Goal: Information Seeking & Learning: Compare options

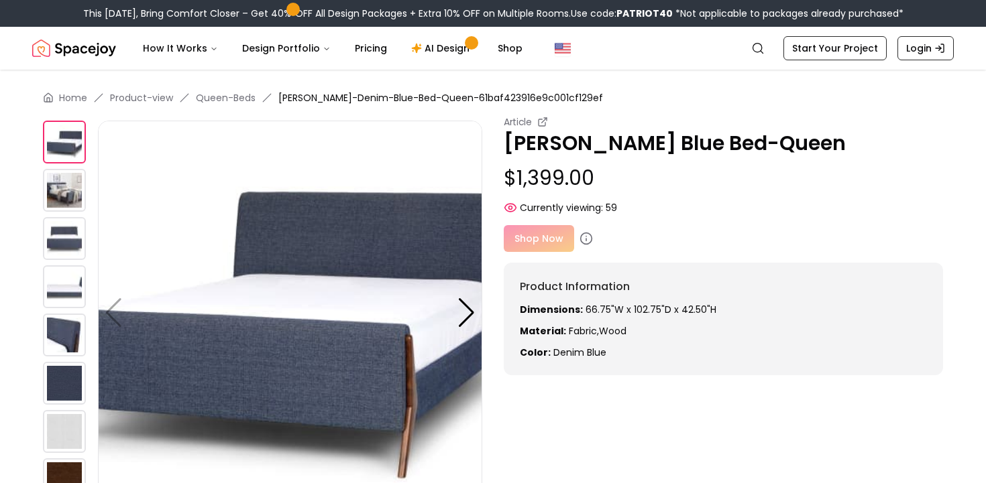
click at [338, 290] on img at bounding box center [290, 313] width 384 height 384
click at [331, 265] on img at bounding box center [290, 313] width 384 height 384
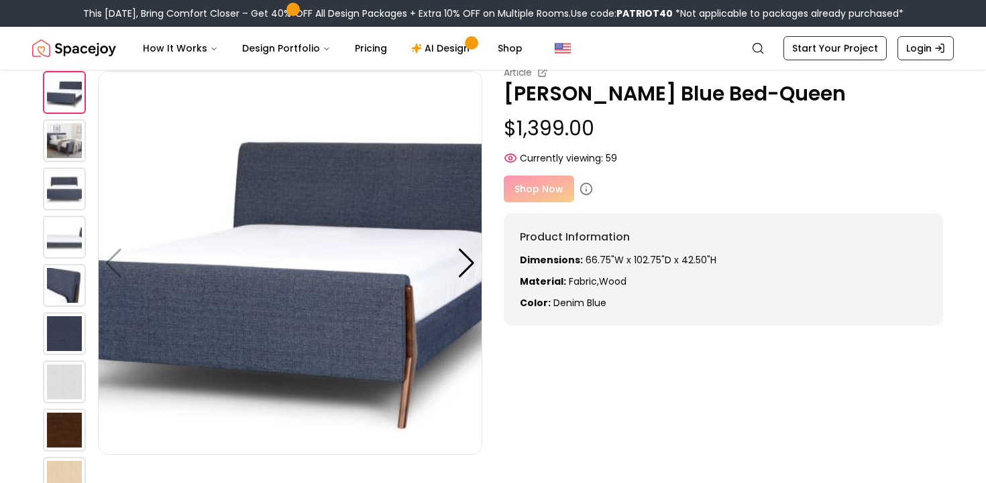
scroll to position [36, 0]
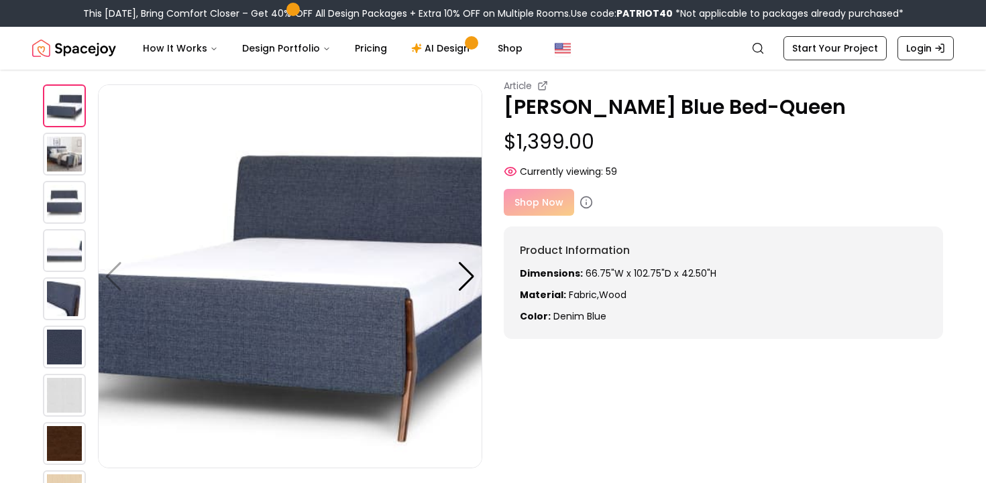
click at [64, 198] on img at bounding box center [64, 202] width 43 height 43
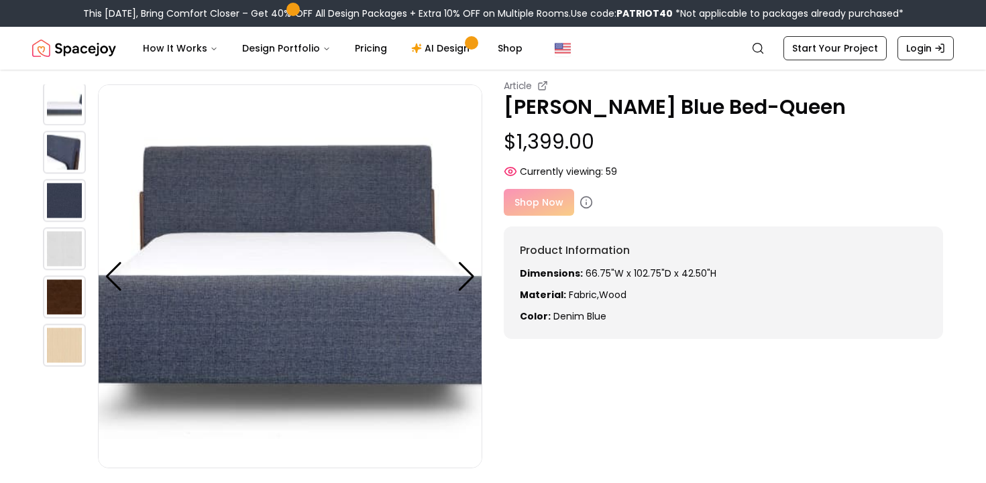
scroll to position [0, 0]
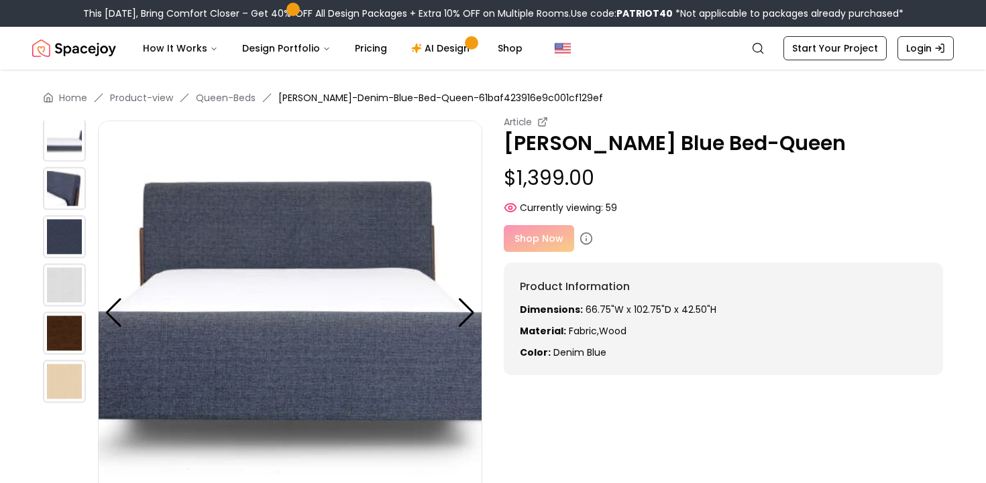
click at [59, 136] on img at bounding box center [64, 140] width 43 height 43
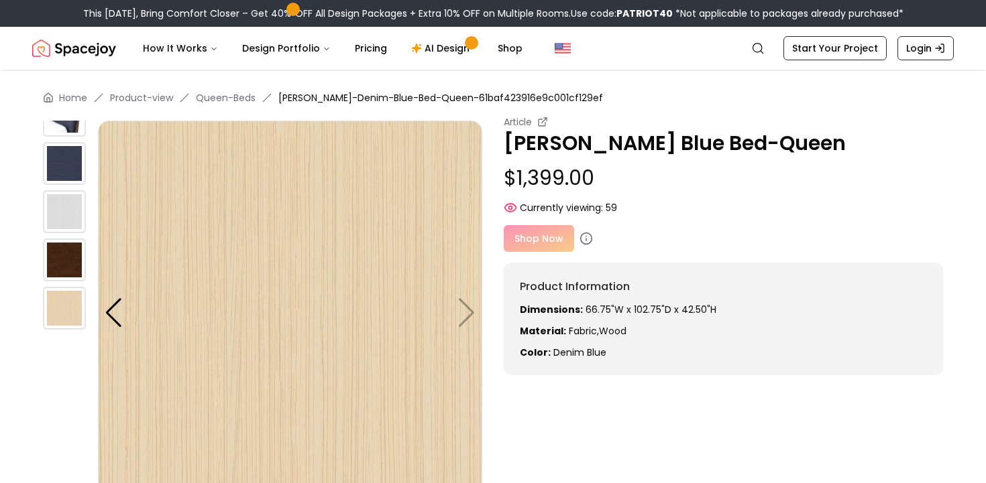
click at [68, 148] on img at bounding box center [64, 163] width 43 height 43
click at [64, 127] on img at bounding box center [64, 115] width 43 height 43
click at [109, 308] on div at bounding box center [114, 313] width 18 height 30
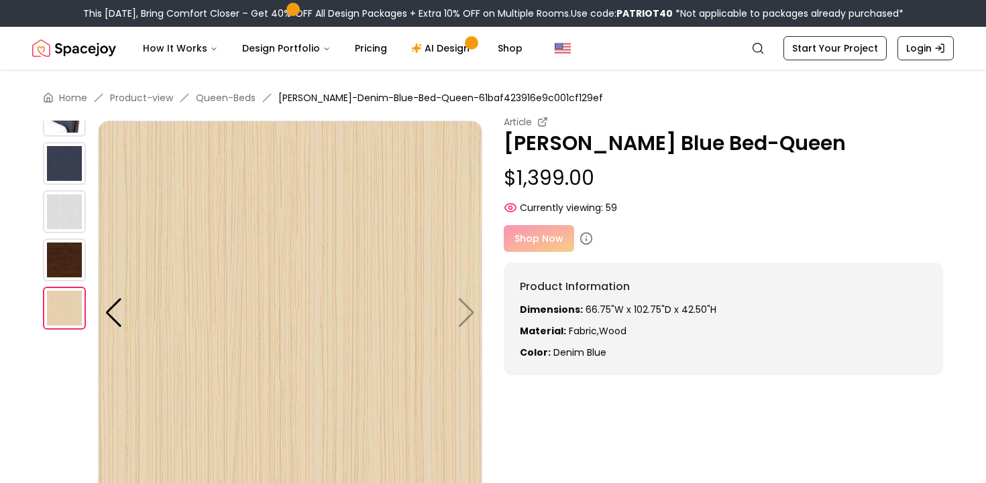
click at [474, 314] on img at bounding box center [290, 313] width 384 height 384
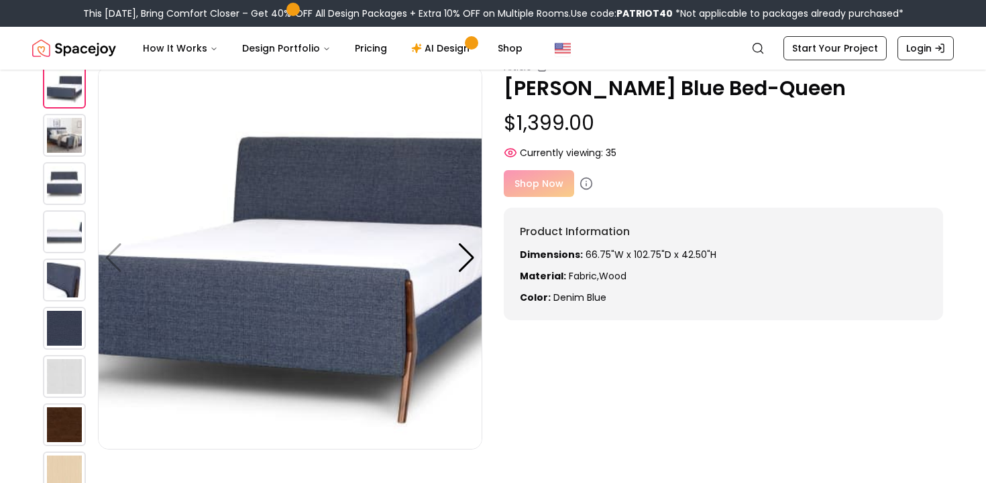
scroll to position [58, 0]
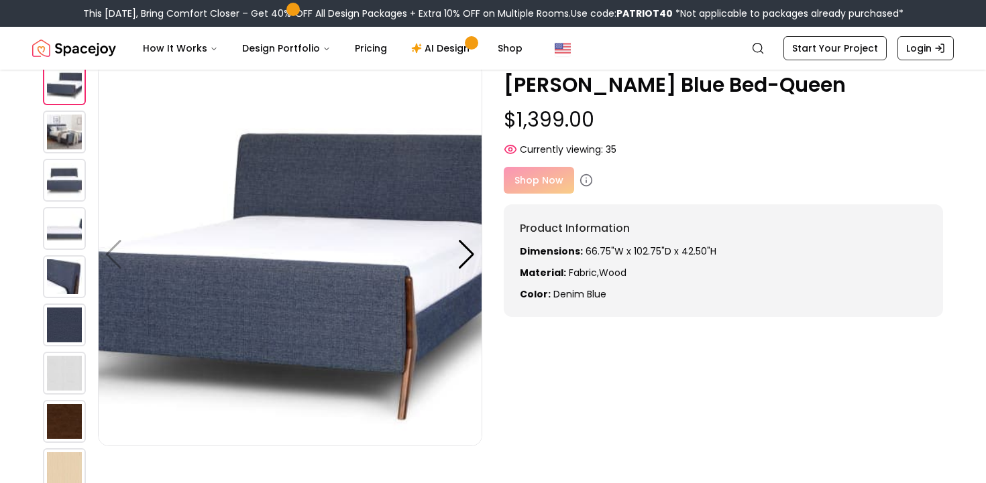
click at [53, 136] on img at bounding box center [64, 132] width 43 height 43
